Goal: Use online tool/utility

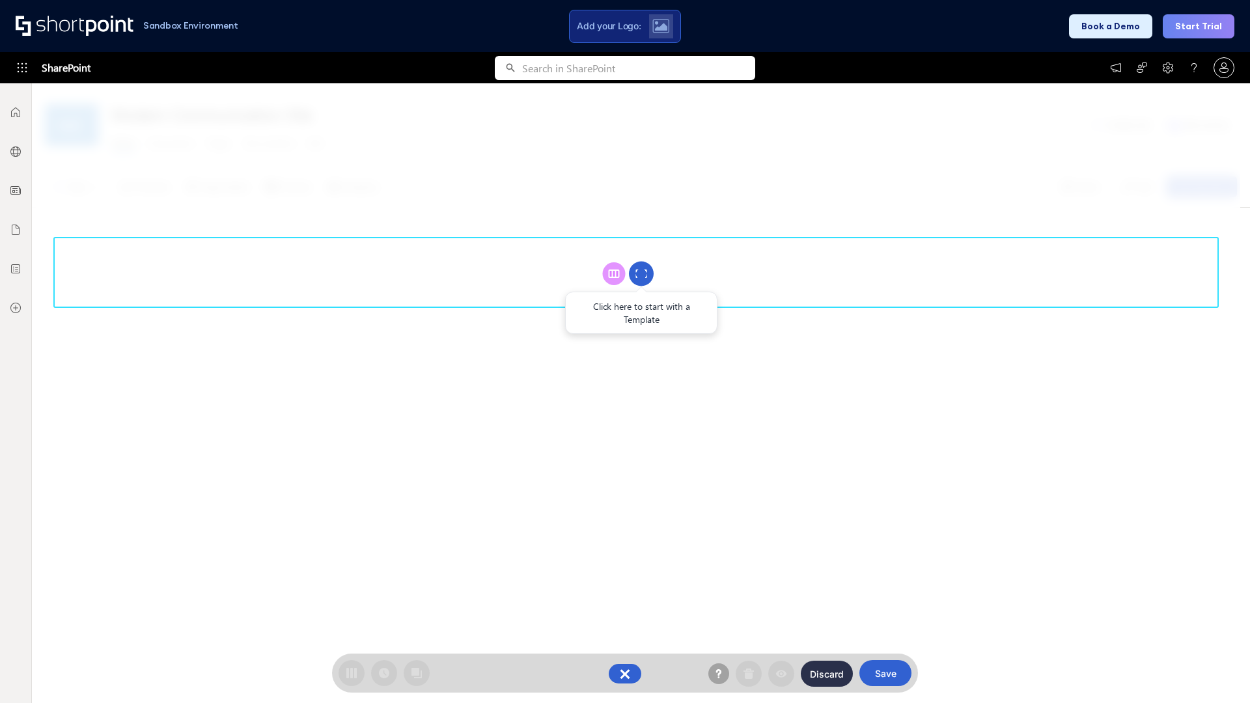
click at [641, 273] on circle at bounding box center [641, 274] width 25 height 25
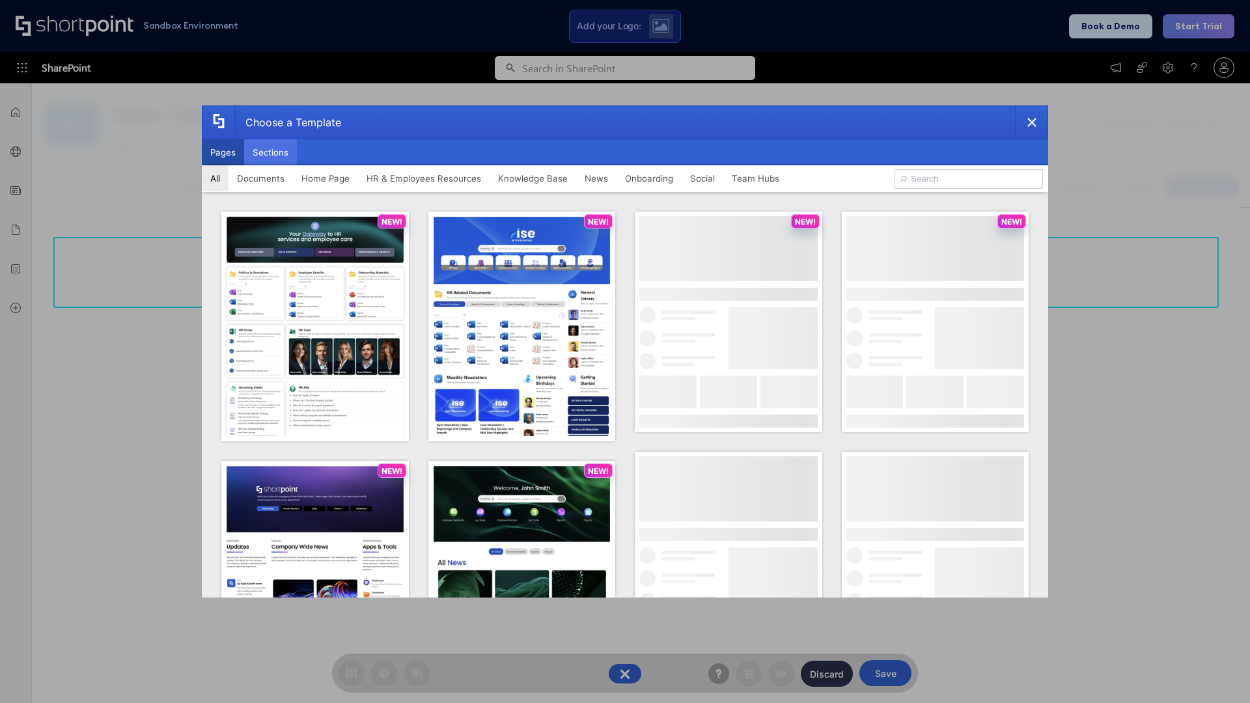
click at [270, 152] on button "Sections" at bounding box center [270, 152] width 53 height 26
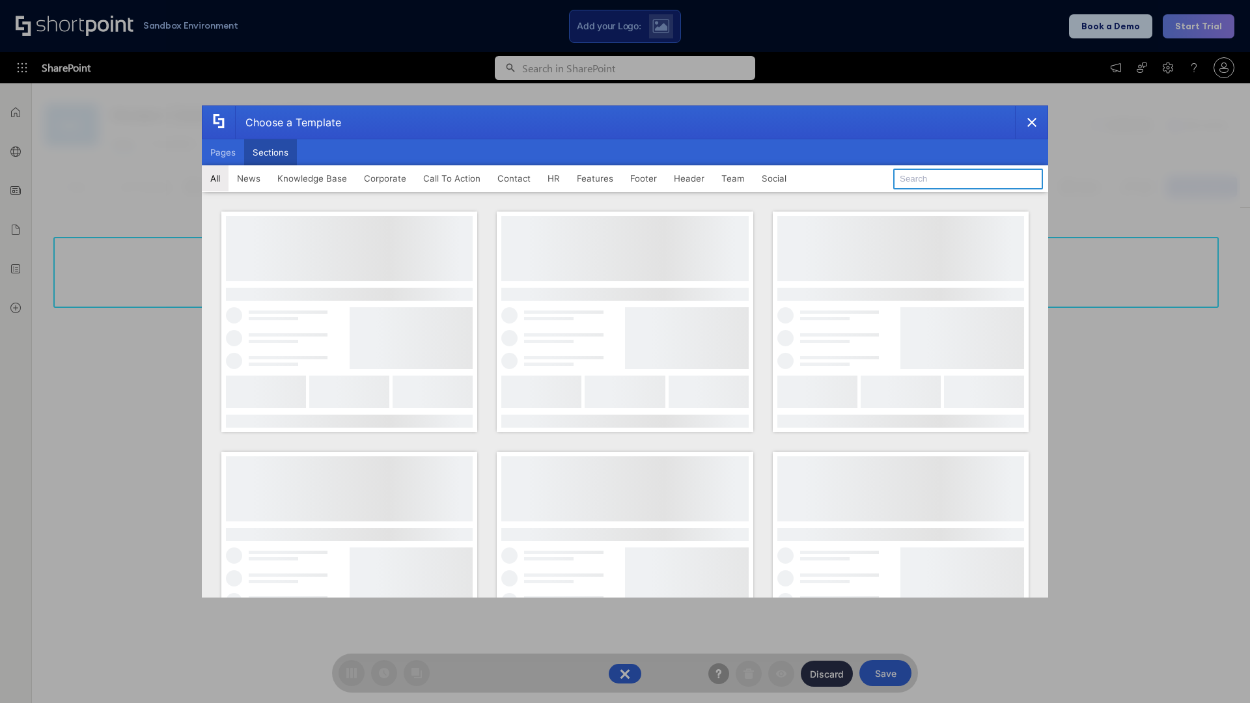
type input "Header 3"
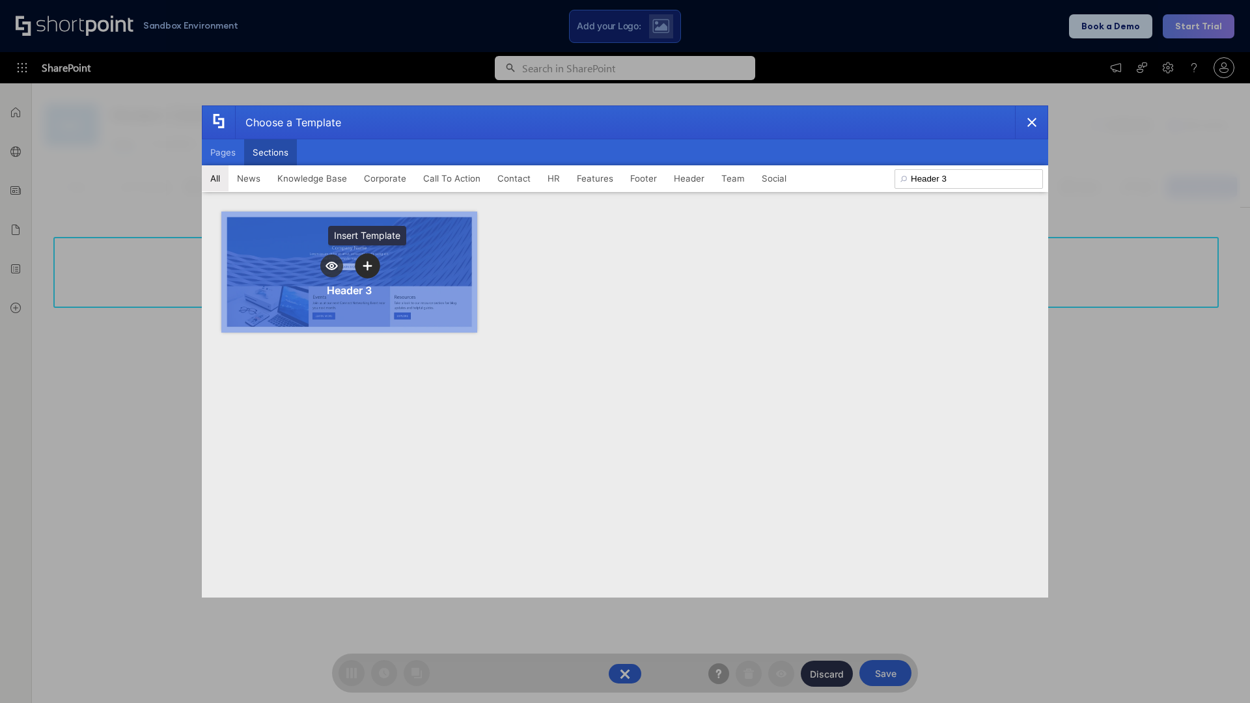
click at [367, 266] on icon "template selector" at bounding box center [367, 265] width 9 height 9
